Goal: Task Accomplishment & Management: Use online tool/utility

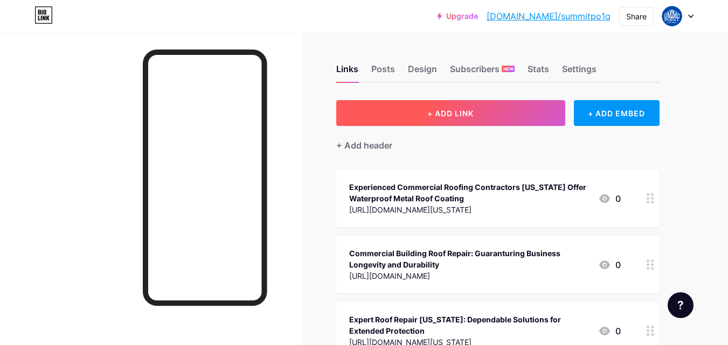
click at [489, 113] on button "+ ADD LINK" at bounding box center [450, 113] width 229 height 26
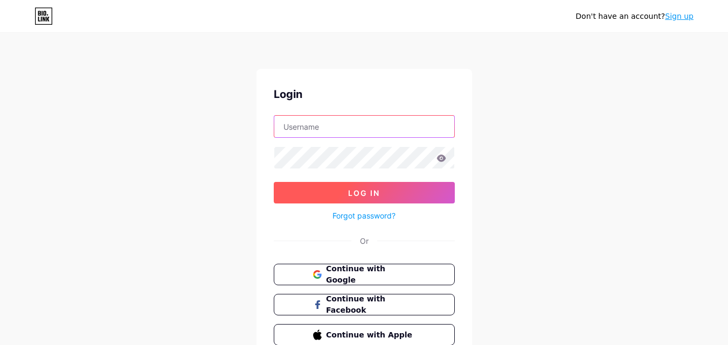
type input "[PERSON_NAME][EMAIL_ADDRESS][DOMAIN_NAME]"
click at [377, 197] on span "Log In" at bounding box center [364, 193] width 32 height 9
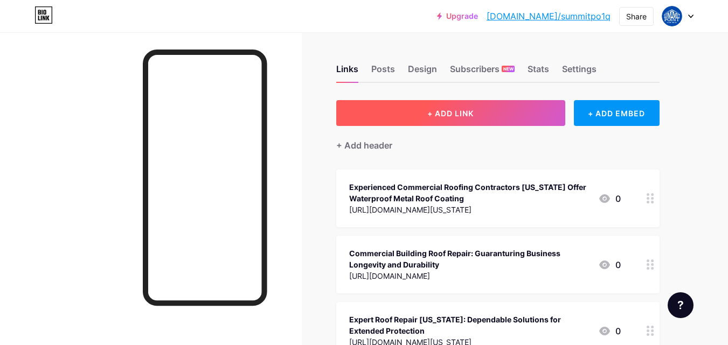
click at [416, 108] on button "+ ADD LINK" at bounding box center [450, 113] width 229 height 26
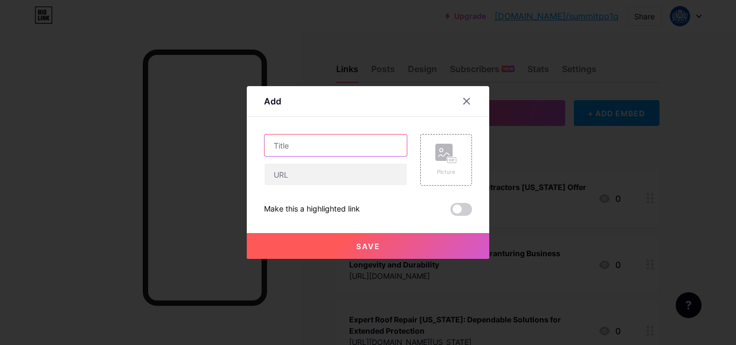
click at [323, 152] on input "text" at bounding box center [336, 146] width 142 height 22
paste input "How to Handle a Roofing Emergency at Your Commercial Property"
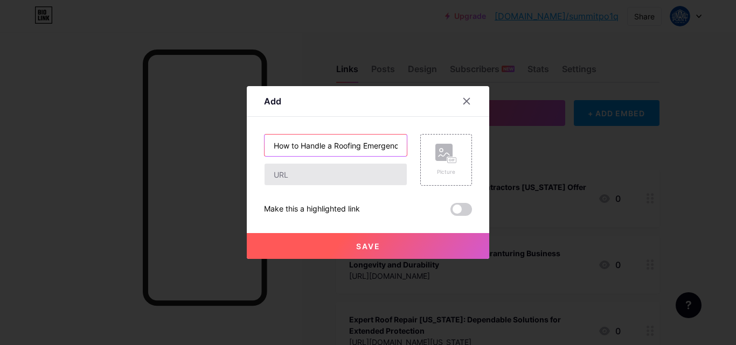
scroll to position [0, 112]
type input "How to Handle a Roofing Emergency at Your Commercial Property"
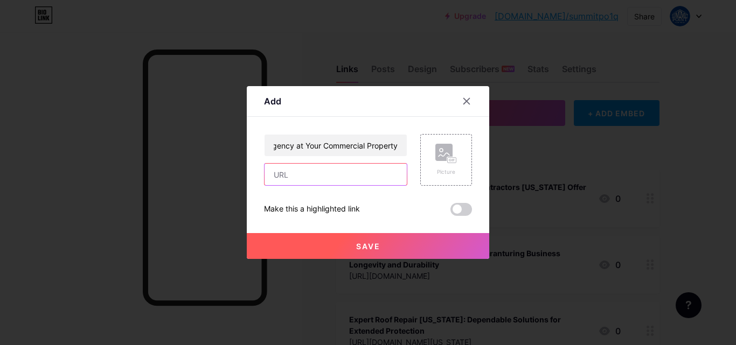
scroll to position [0, 0]
click at [366, 172] on input "text" at bounding box center [336, 175] width 142 height 22
paste input "https://summitpointroofing.com/how-to-handle-a-roofing-emergency-at-your-commer…"
type input "https://summitpointroofing.com/how-to-handle-a-roofing-emergency-at-your-commer…"
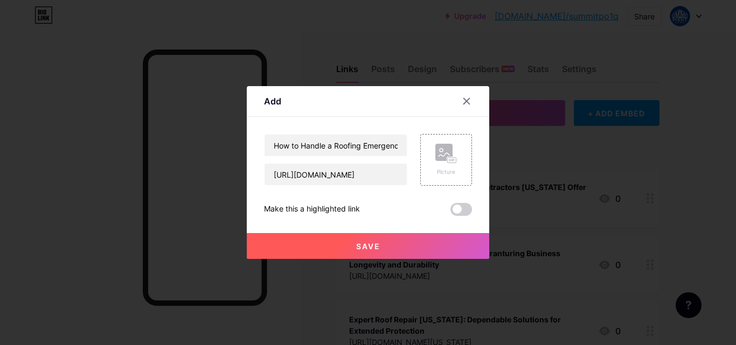
click at [450, 206] on span at bounding box center [461, 209] width 22 height 13
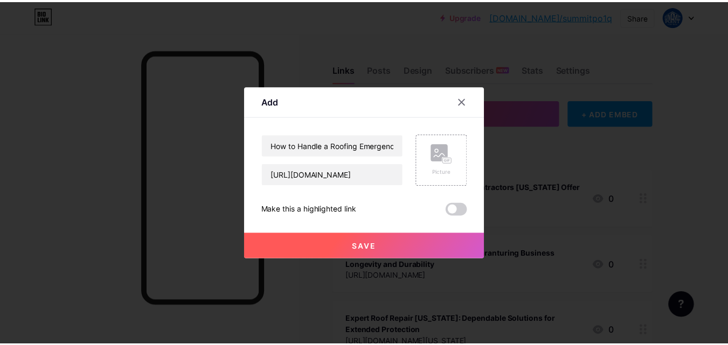
scroll to position [0, 0]
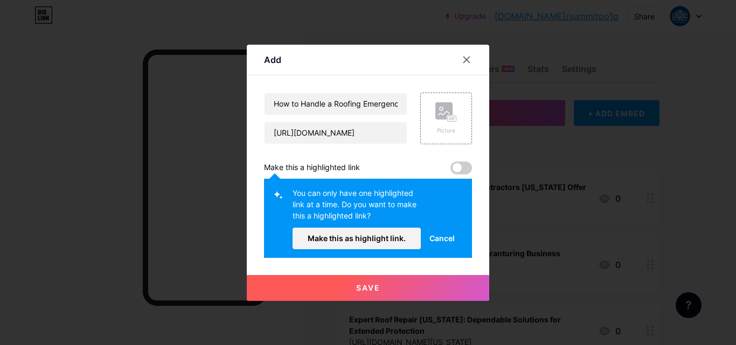
click at [352, 232] on button "Make this as highlight link." at bounding box center [357, 239] width 128 height 22
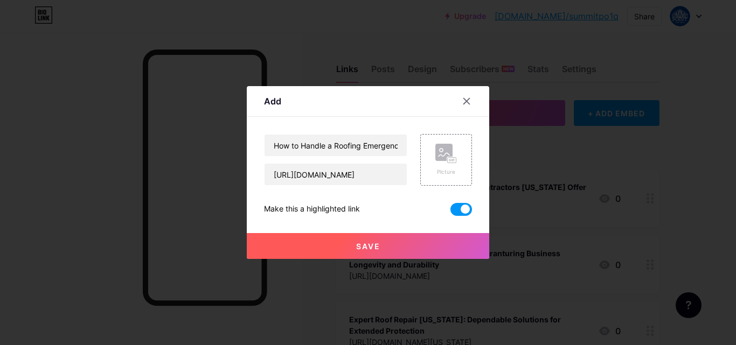
click at [359, 244] on span "Save" at bounding box center [368, 246] width 24 height 9
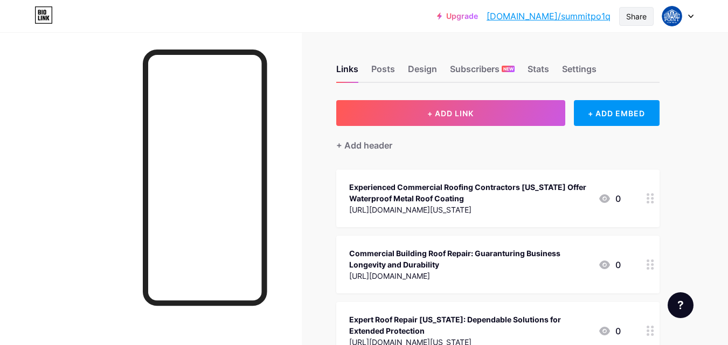
click at [632, 16] on div "Share" at bounding box center [636, 16] width 20 height 11
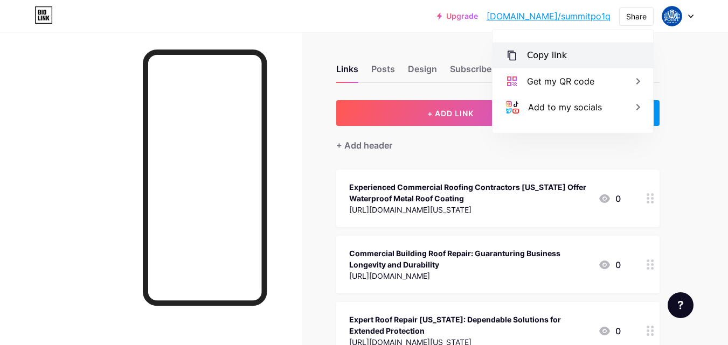
click at [558, 60] on div "Copy link" at bounding box center [547, 55] width 40 height 13
